Goal: Task Accomplishment & Management: Manage account settings

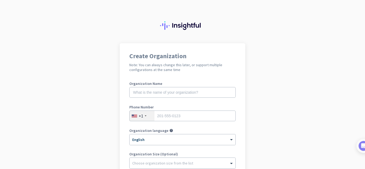
scroll to position [41, 0]
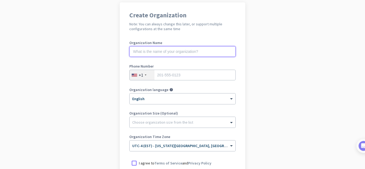
click at [209, 51] on input "text" at bounding box center [182, 51] width 106 height 11
type input "m"
type input "Mercor"
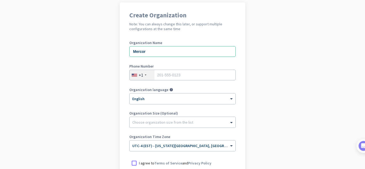
drag, startPoint x: 177, startPoint y: 69, endPoint x: 177, endPoint y: 76, distance: 7.2
click at [177, 76] on div "Phone Number +1" at bounding box center [182, 74] width 106 height 21
click at [177, 76] on input "tel" at bounding box center [182, 75] width 106 height 11
type input "4049551047"
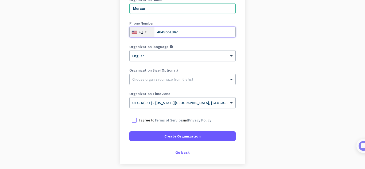
scroll to position [84, 0]
click at [132, 120] on div at bounding box center [134, 120] width 10 height 10
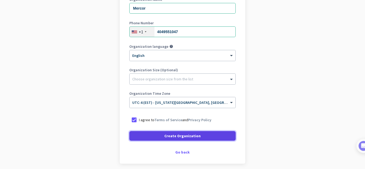
click at [149, 139] on span at bounding box center [182, 136] width 106 height 13
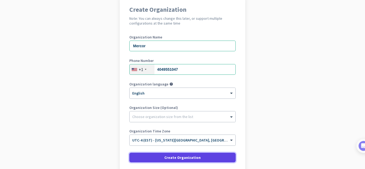
scroll to position [45, 0]
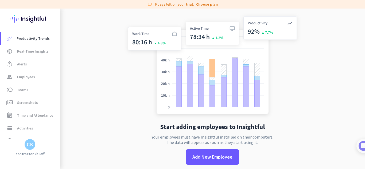
scroll to position [9, 0]
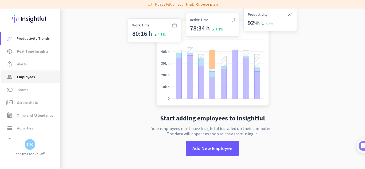
click at [34, 75] on span "Employees" at bounding box center [26, 77] width 18 height 6
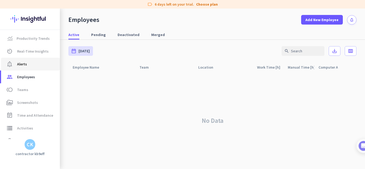
click at [28, 65] on span "notification_important Alerts" at bounding box center [30, 64] width 50 height 6
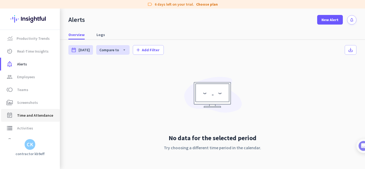
click at [28, 113] on span "Time and Attendance" at bounding box center [35, 115] width 36 height 6
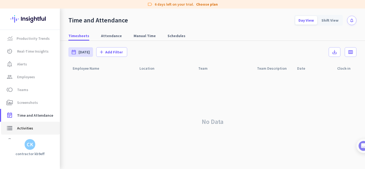
click at [23, 129] on span "Activities" at bounding box center [25, 128] width 16 height 6
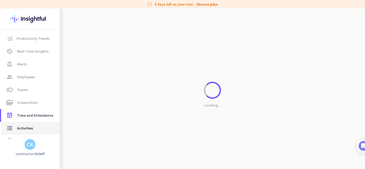
type input "[DATE]"
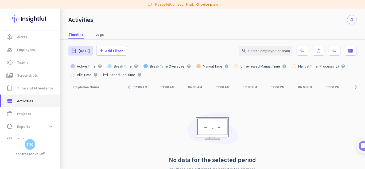
scroll to position [36, 0]
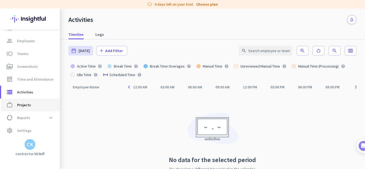
click at [28, 106] on span "Projects" at bounding box center [24, 105] width 14 height 6
type input "[DATE] - [DATE]"
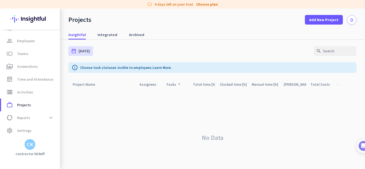
click at [173, 86] on div "Tasks arrow_drop_up" at bounding box center [174, 84] width 16 height 7
click at [29, 147] on div "CK" at bounding box center [30, 144] width 6 height 5
click at [63, 106] on span "Personal Settings" at bounding box center [58, 105] width 32 height 5
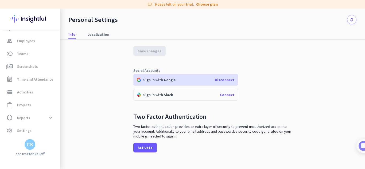
scroll to position [122, 0]
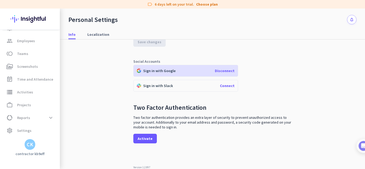
click at [228, 74] on div "Sign in with Google Disconnect" at bounding box center [185, 71] width 105 height 12
click at [223, 74] on div "Sign in with Google Disconnect" at bounding box center [185, 71] width 105 height 12
click at [29, 147] on div "CK" at bounding box center [30, 144] width 6 height 5
click at [46, 137] on span "Sign out" at bounding box center [58, 135] width 41 height 10
